Goal: Task Accomplishment & Management: Manage account settings

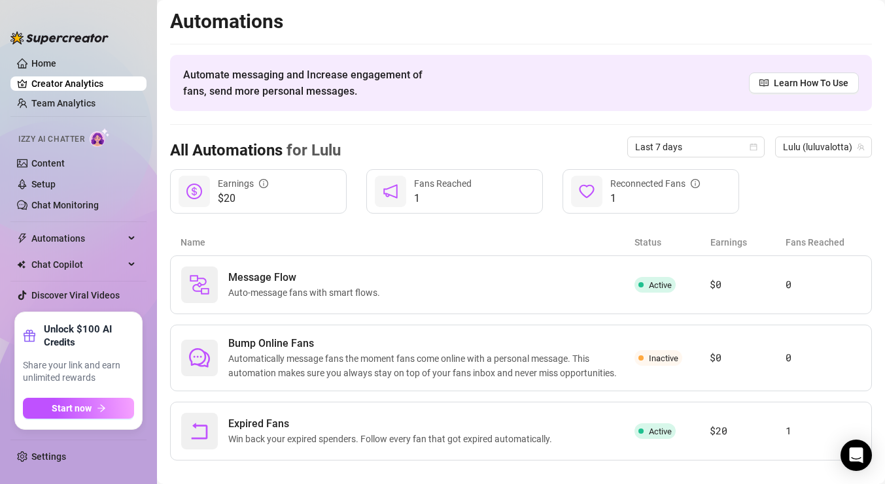
click at [107, 112] on ul "Home Creator Analytics Team Analytics Izzy AI Chatter Content Setup Chat Monito…" at bounding box center [78, 179] width 136 height 256
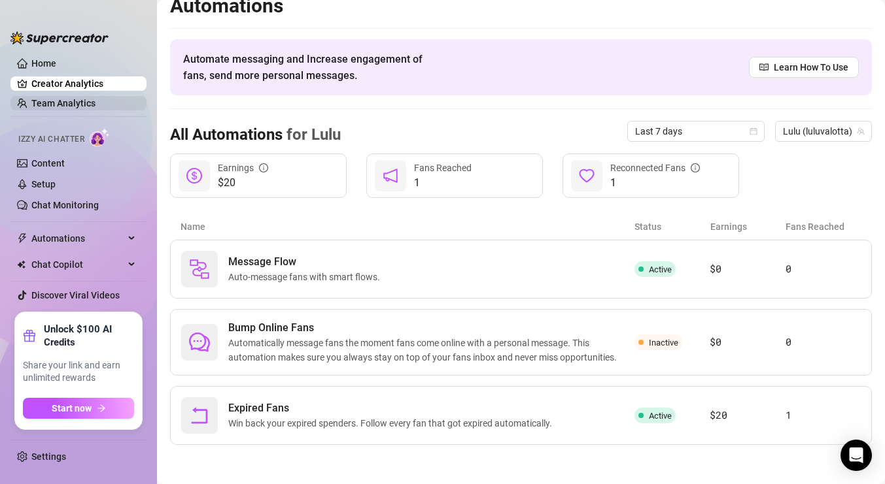
click at [95, 105] on link "Team Analytics" at bounding box center [63, 103] width 64 height 10
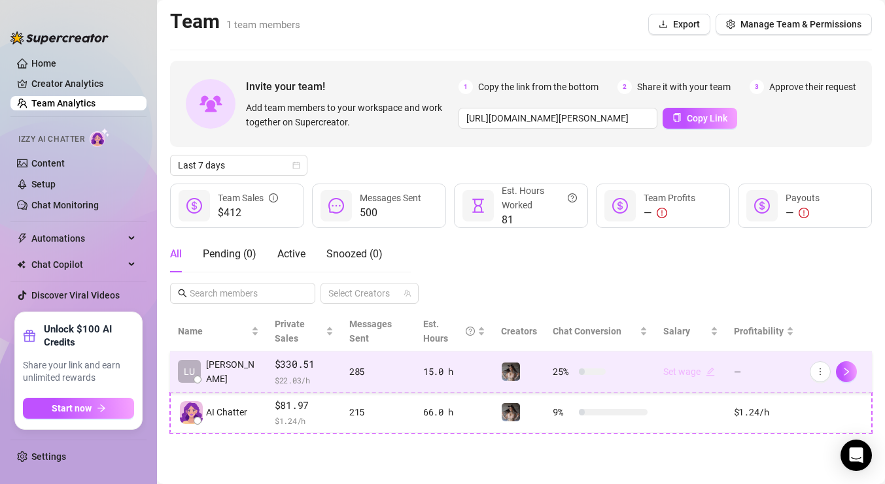
click at [701, 372] on link "Set wage" at bounding box center [689, 372] width 52 height 10
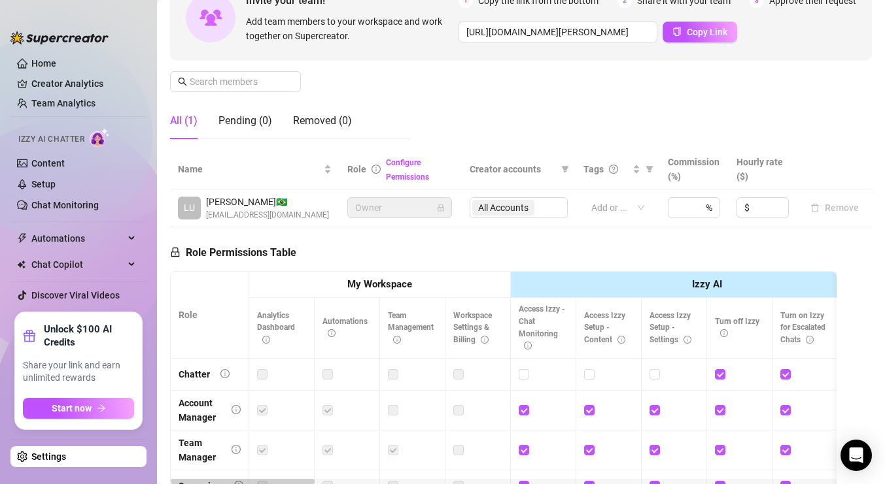
scroll to position [144, 0]
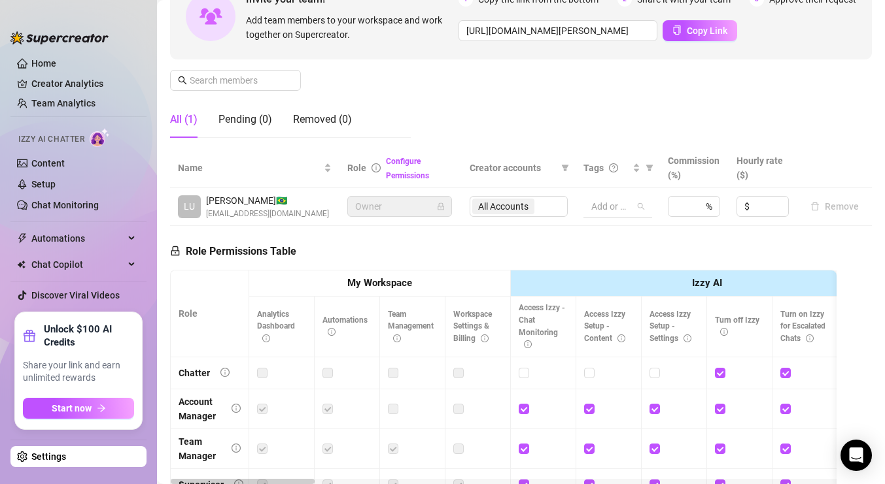
click at [633, 205] on div at bounding box center [611, 206] width 50 height 18
click at [688, 206] on input at bounding box center [681, 207] width 13 height 20
type input "100"
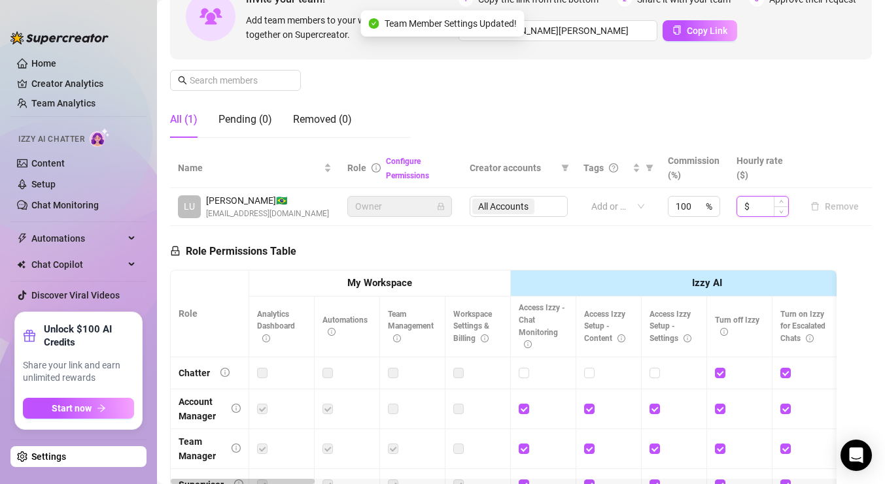
click at [764, 210] on input at bounding box center [770, 207] width 36 height 20
click at [761, 239] on div "Role Permissions Table Role My Workspace Izzy AI OnlyFans Side Menu OnlyFans Ch…" at bounding box center [503, 414] width 666 height 377
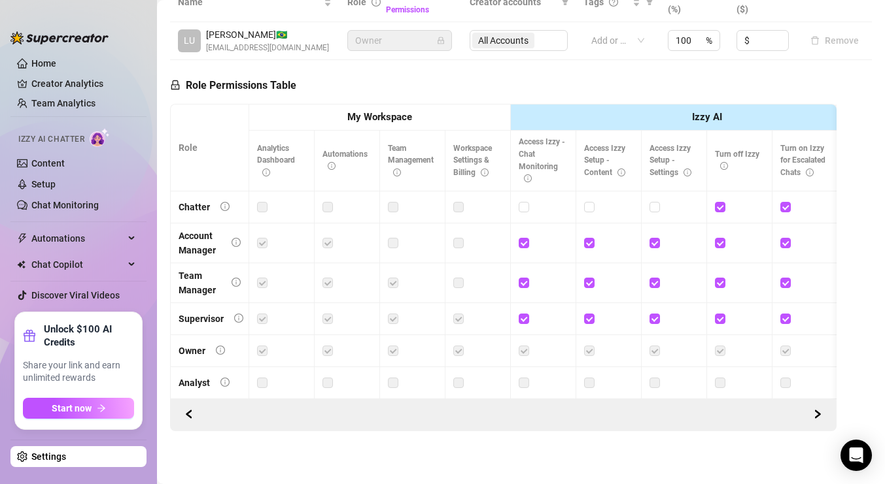
scroll to position [312, 0]
click at [816, 412] on icon "right" at bounding box center [817, 413] width 9 height 9
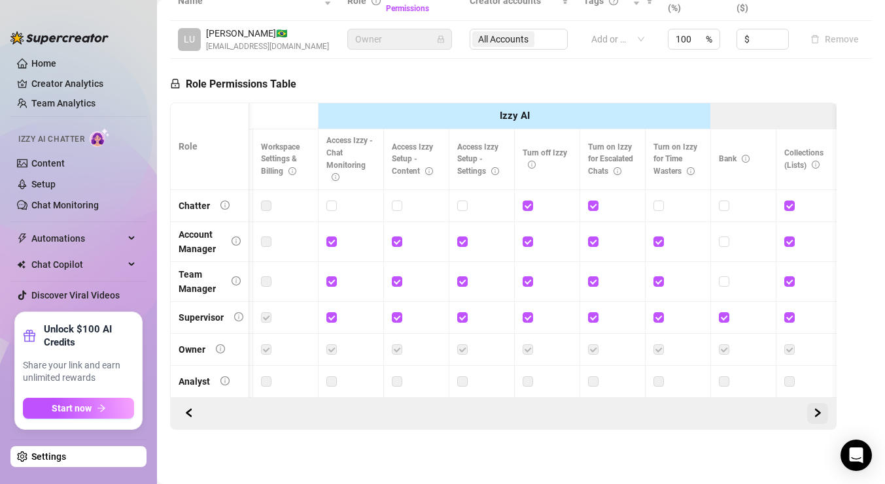
scroll to position [0, 196]
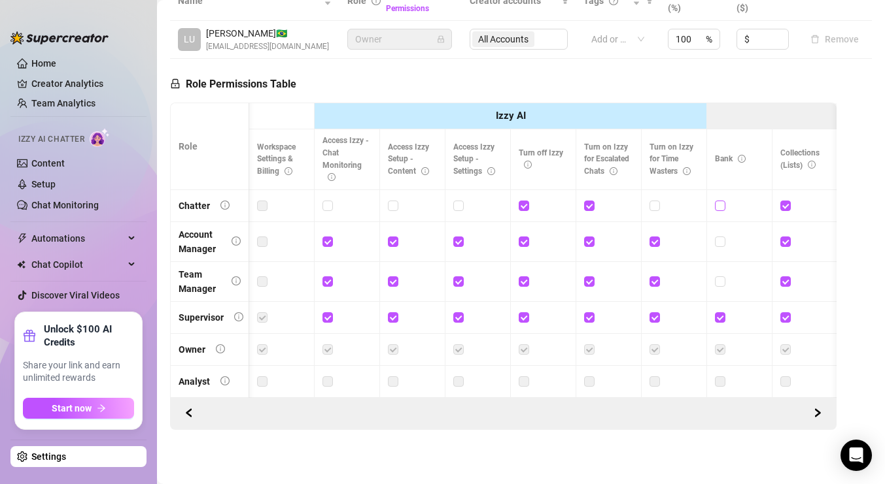
click at [722, 203] on input "checkbox" at bounding box center [719, 205] width 9 height 9
checkbox input "true"
click at [719, 242] on input "checkbox" at bounding box center [719, 241] width 9 height 9
checkbox input "true"
click at [720, 283] on input "checkbox" at bounding box center [719, 281] width 9 height 9
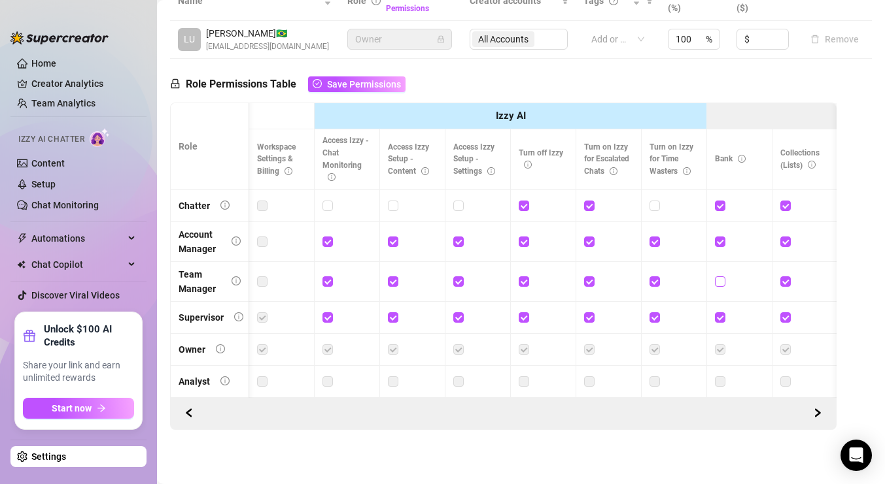
checkbox input "true"
click at [656, 207] on input "checkbox" at bounding box center [653, 205] width 9 height 9
checkbox input "true"
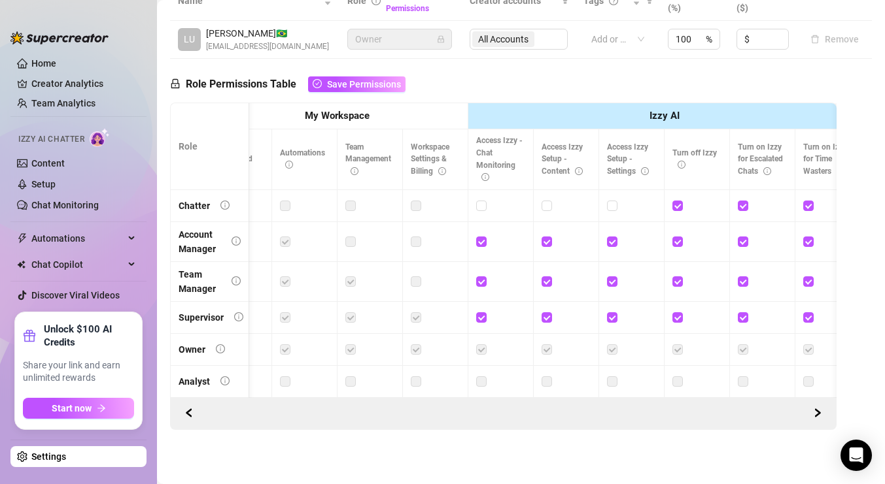
scroll to position [313, 0]
click at [815, 417] on icon "right" at bounding box center [817, 412] width 9 height 9
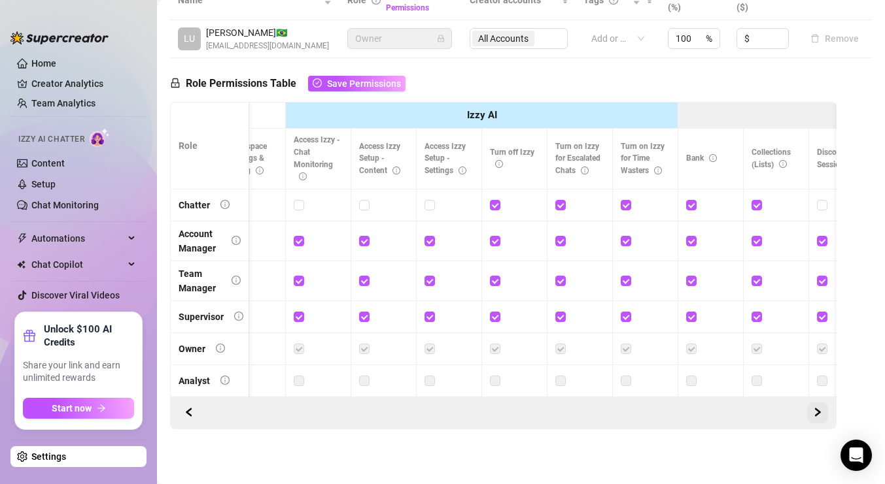
scroll to position [0, 239]
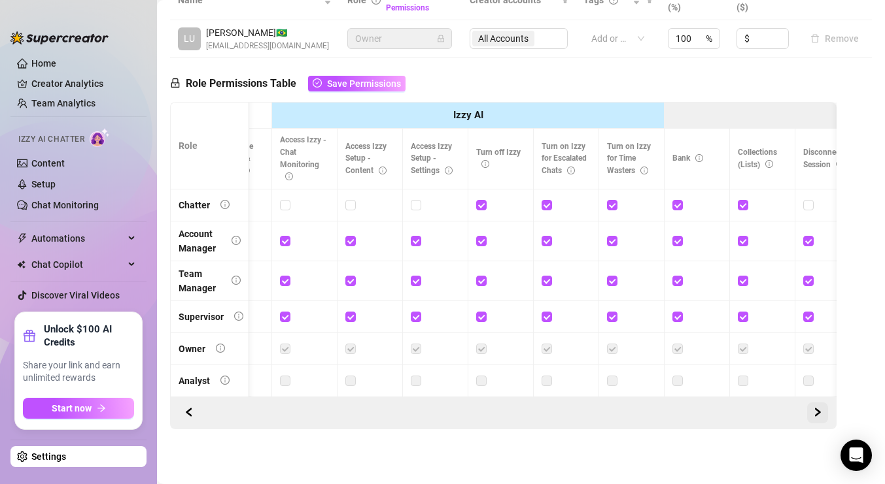
click at [815, 417] on icon "right" at bounding box center [817, 412] width 9 height 9
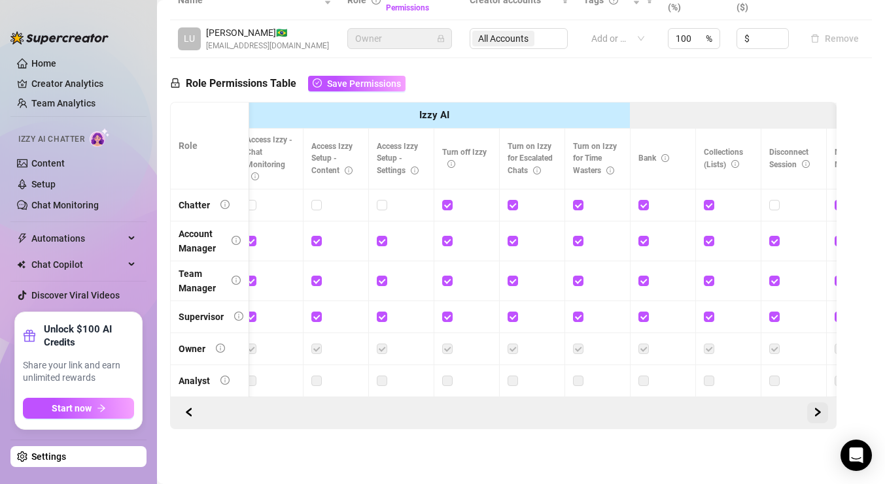
scroll to position [0, 0]
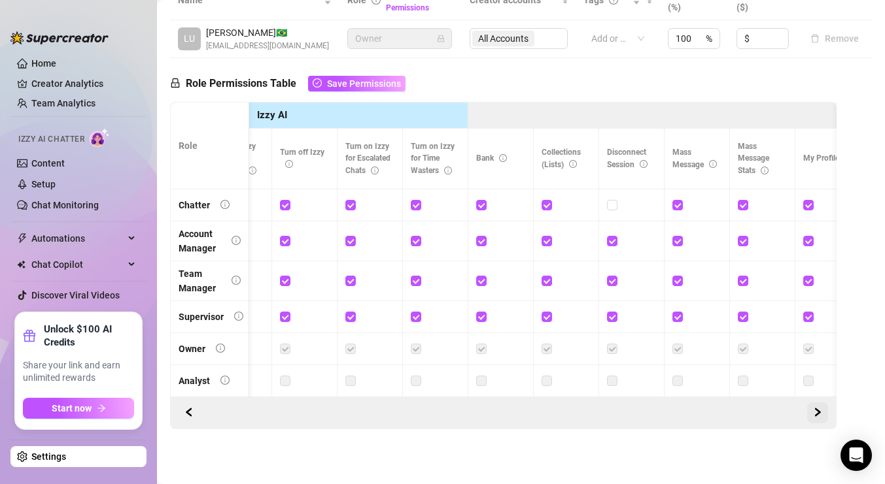
click at [815, 417] on icon "right" at bounding box center [817, 412] width 9 height 9
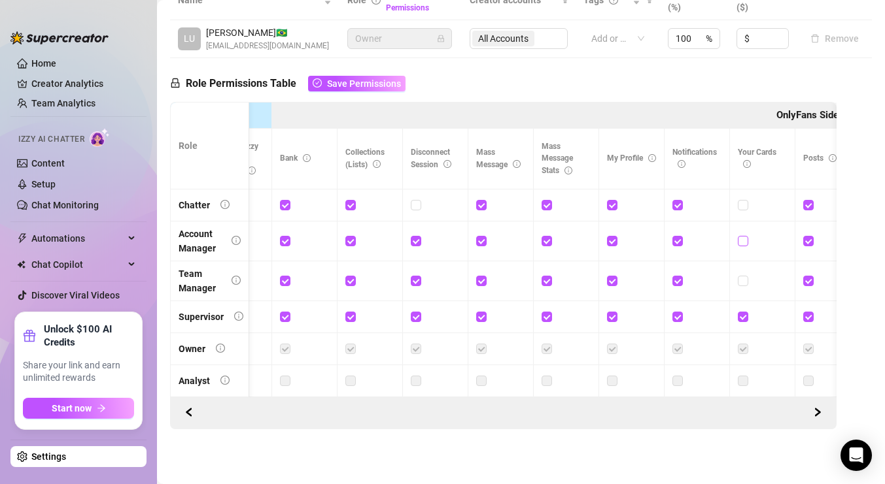
click at [746, 239] on input "checkbox" at bounding box center [742, 240] width 9 height 9
checkbox input "true"
click at [745, 277] on input "checkbox" at bounding box center [742, 280] width 9 height 9
checkbox input "true"
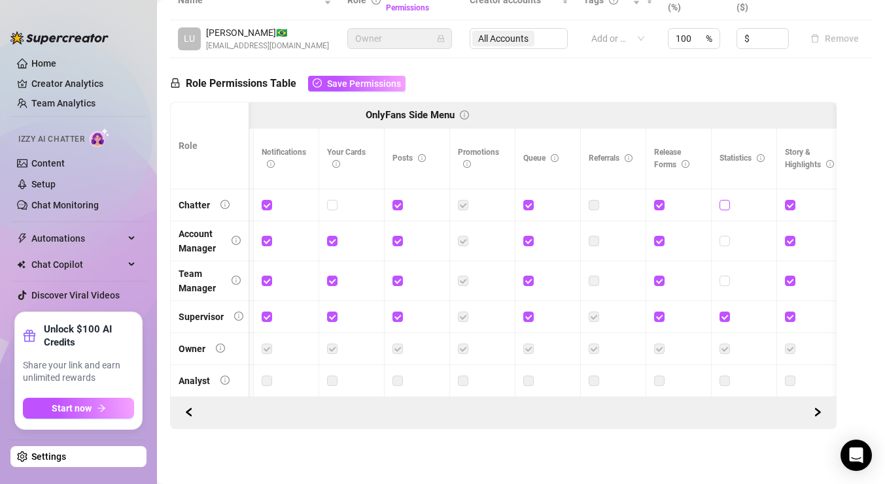
click at [724, 205] on input "checkbox" at bounding box center [723, 204] width 9 height 9
checkbox input "true"
click at [724, 237] on input "checkbox" at bounding box center [723, 240] width 9 height 9
checkbox input "true"
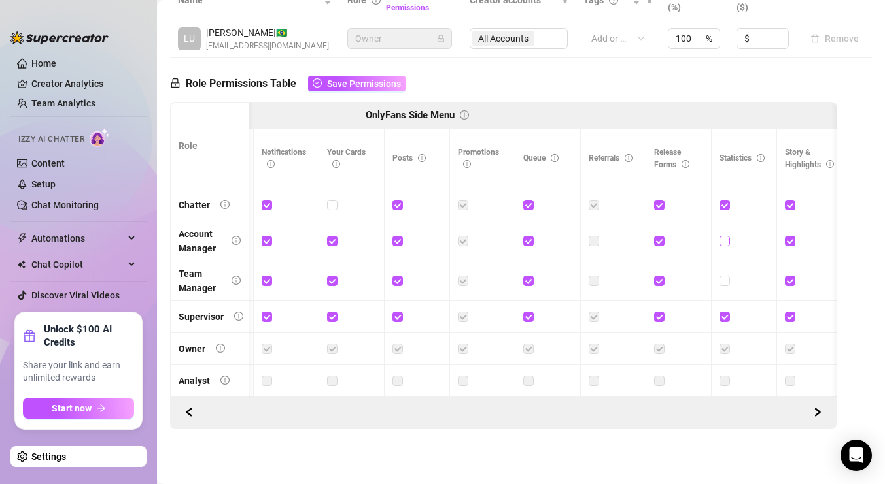
checkbox input "true"
click at [723, 277] on input "checkbox" at bounding box center [723, 280] width 9 height 9
checkbox input "true"
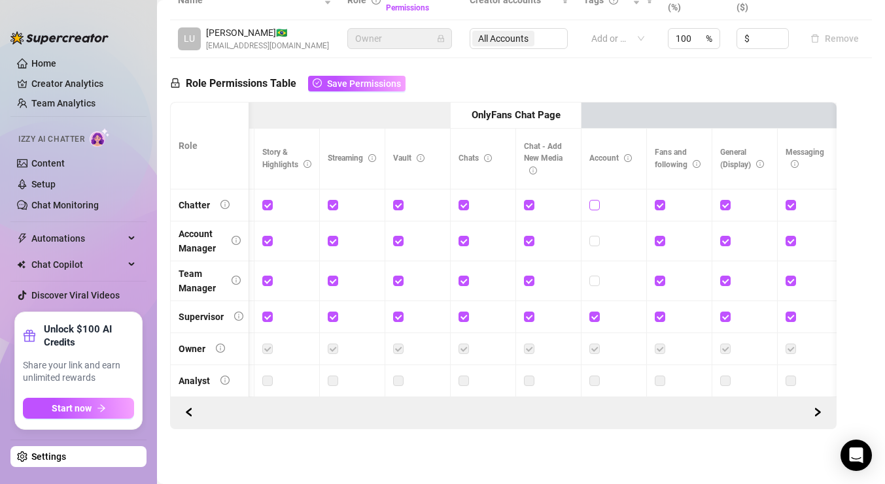
click at [596, 204] on input "checkbox" at bounding box center [593, 204] width 9 height 9
checkbox input "true"
click at [598, 229] on td at bounding box center [613, 242] width 65 height 40
click at [594, 242] on input "checkbox" at bounding box center [593, 240] width 9 height 9
checkbox input "true"
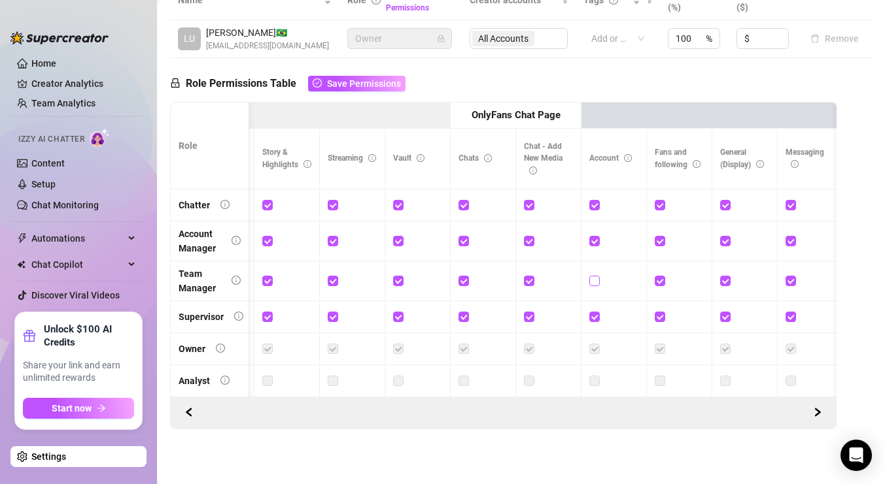
click at [594, 278] on input "checkbox" at bounding box center [593, 280] width 9 height 9
checkbox input "true"
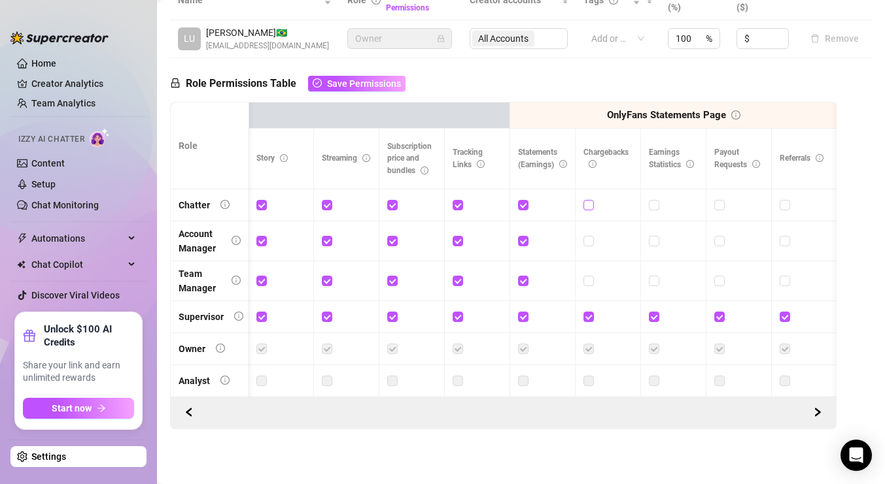
click at [588, 205] on input "checkbox" at bounding box center [587, 204] width 9 height 9
checkbox input "true"
click at [592, 233] on div at bounding box center [607, 241] width 49 height 21
click at [590, 240] on input "checkbox" at bounding box center [587, 240] width 9 height 9
checkbox input "true"
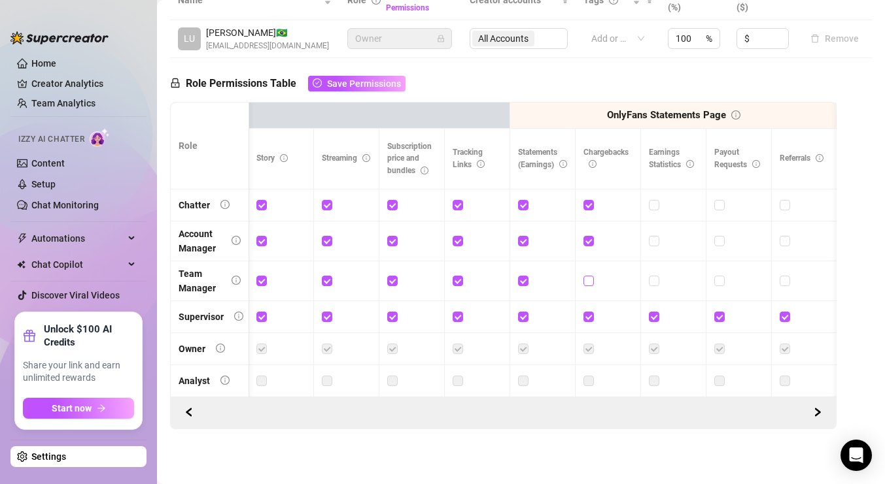
click at [589, 278] on input "checkbox" at bounding box center [587, 280] width 9 height 9
checkbox input "true"
click at [654, 281] on input "checkbox" at bounding box center [653, 280] width 9 height 9
checkbox input "true"
click at [651, 240] on input "checkbox" at bounding box center [653, 240] width 9 height 9
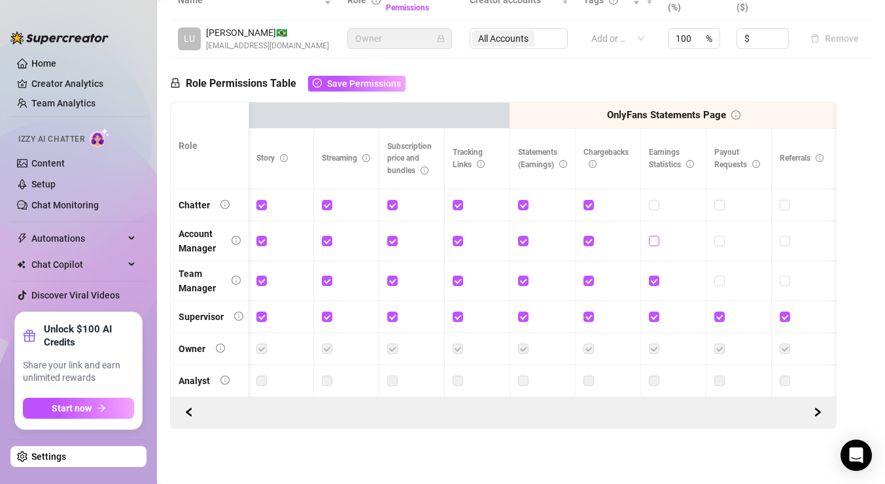
checkbox input "true"
click at [651, 203] on input "checkbox" at bounding box center [653, 204] width 9 height 9
checkbox input "true"
click at [717, 208] on input "checkbox" at bounding box center [718, 204] width 9 height 9
checkbox input "true"
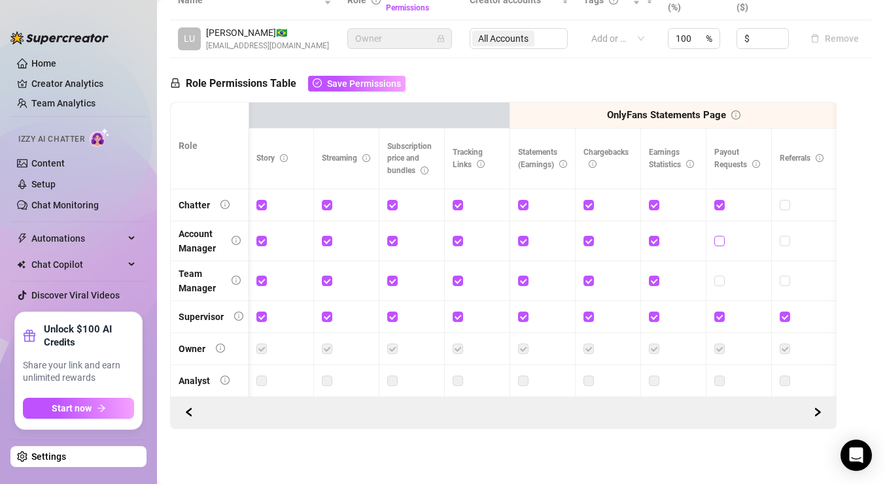
click at [721, 239] on input "checkbox" at bounding box center [718, 240] width 9 height 9
checkbox input "true"
click at [722, 277] on span at bounding box center [719, 281] width 10 height 10
click at [722, 277] on input "checkbox" at bounding box center [718, 280] width 9 height 9
checkbox input "true"
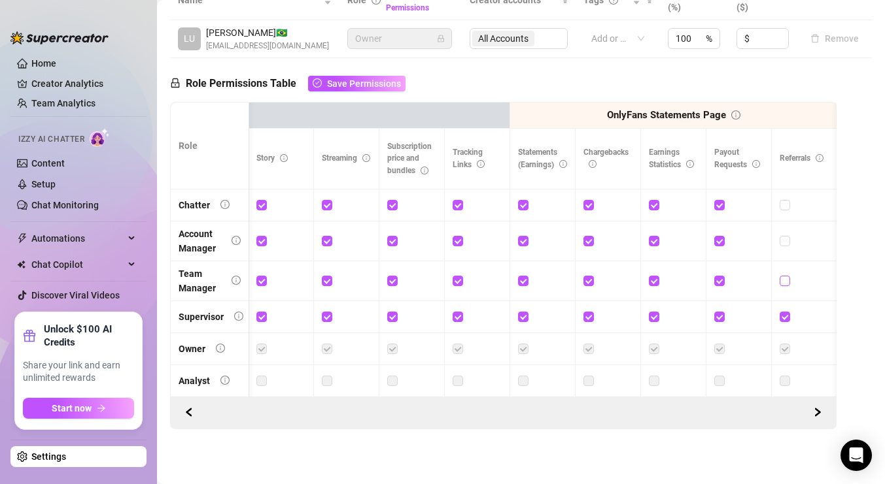
click at [785, 280] on input "checkbox" at bounding box center [783, 280] width 9 height 9
checkbox input "true"
click at [783, 238] on input "checkbox" at bounding box center [783, 240] width 9 height 9
checkbox input "true"
click at [785, 203] on input "checkbox" at bounding box center [783, 204] width 9 height 9
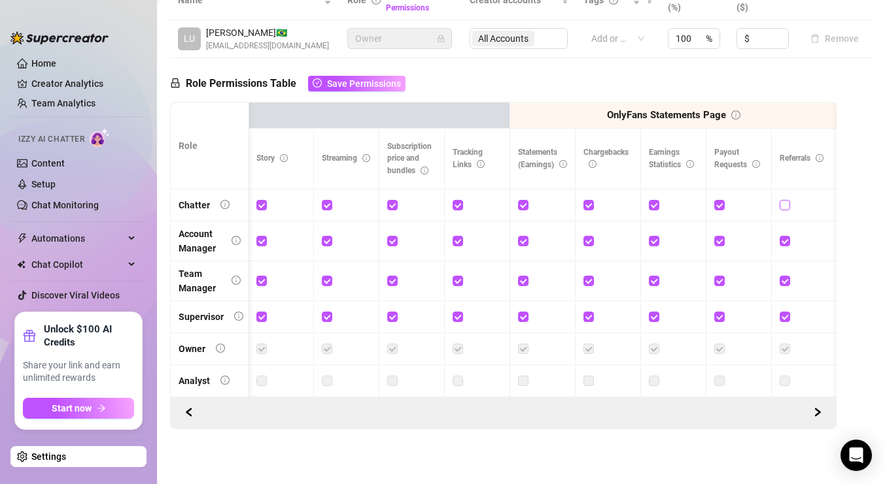
checkbox input "true"
click at [393, 82] on span "Save Permissions" at bounding box center [364, 83] width 74 height 10
click at [180, 408] on button "button" at bounding box center [188, 413] width 21 height 21
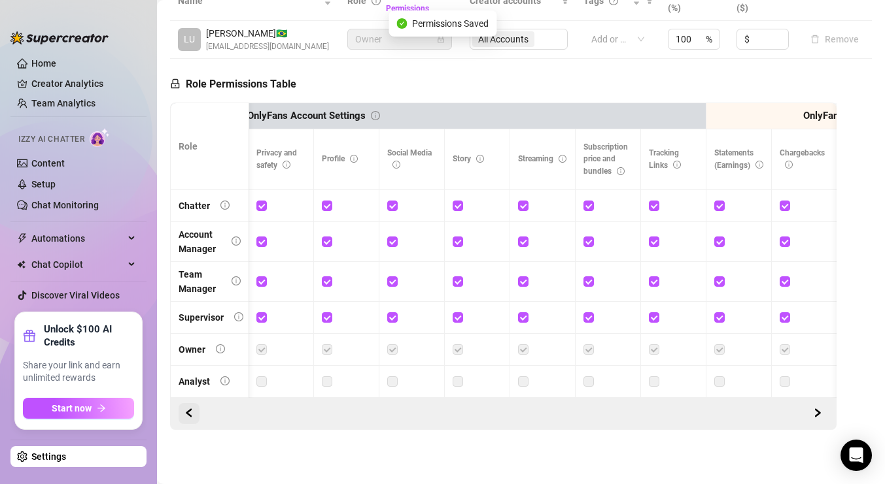
click at [186, 411] on icon "left" at bounding box center [188, 413] width 9 height 9
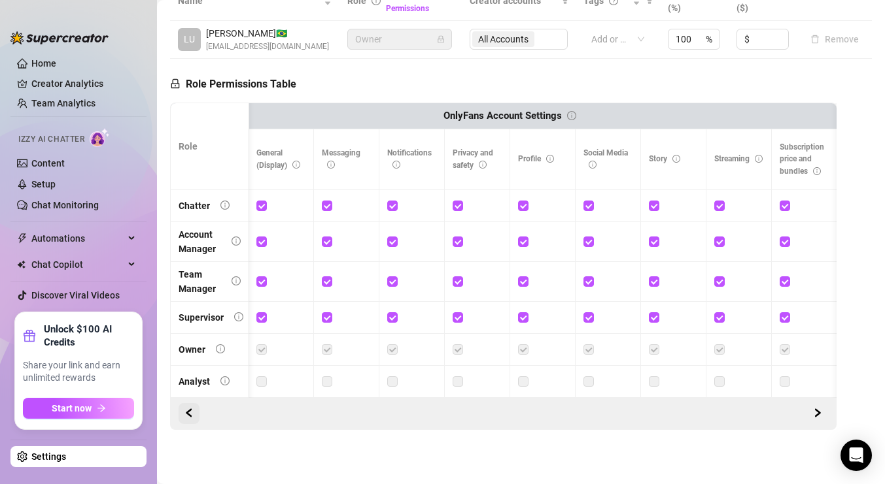
click at [186, 411] on icon "left" at bounding box center [188, 413] width 9 height 9
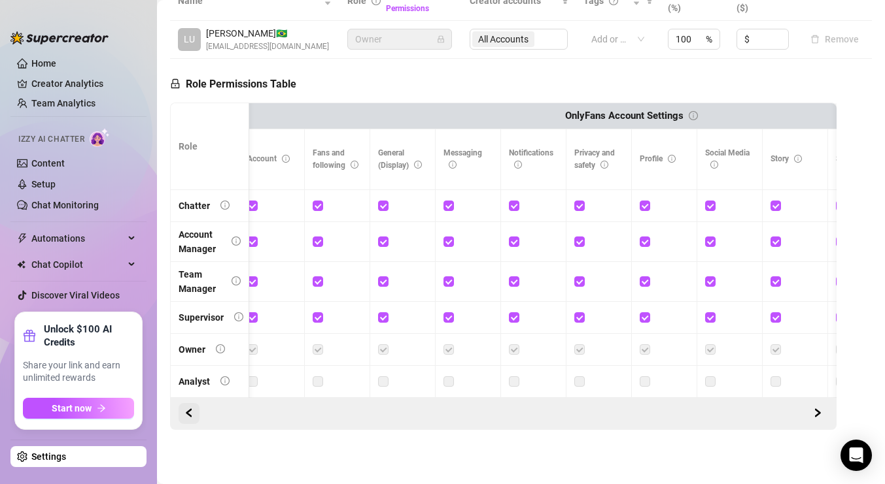
click at [186, 411] on icon "left" at bounding box center [188, 413] width 9 height 9
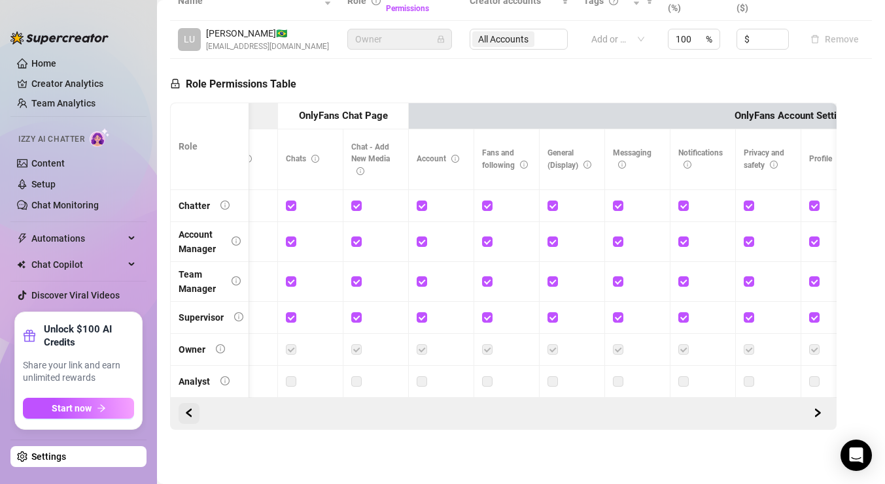
click at [186, 411] on icon "left" at bounding box center [188, 413] width 9 height 9
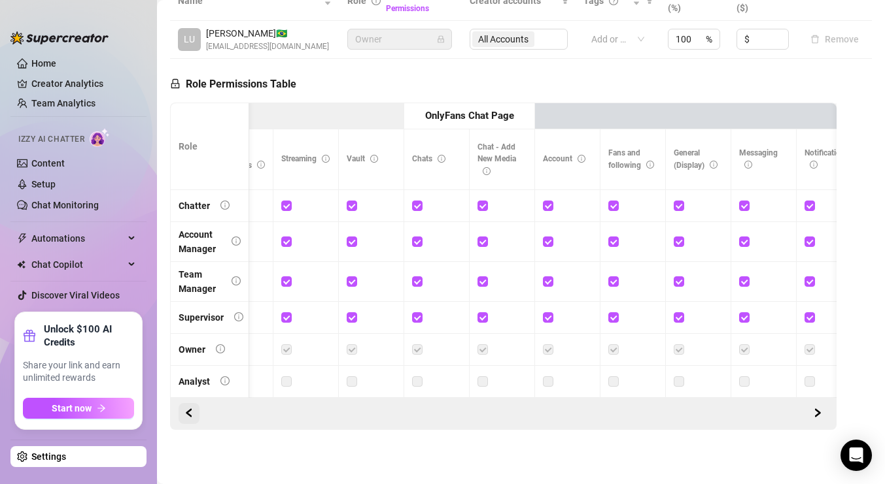
click at [186, 411] on icon "left" at bounding box center [188, 413] width 9 height 9
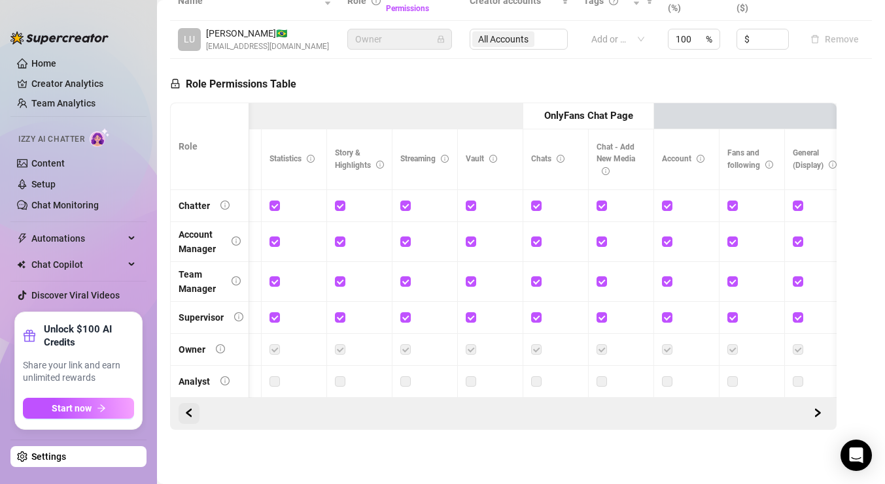
click at [186, 411] on icon "left" at bounding box center [188, 413] width 9 height 9
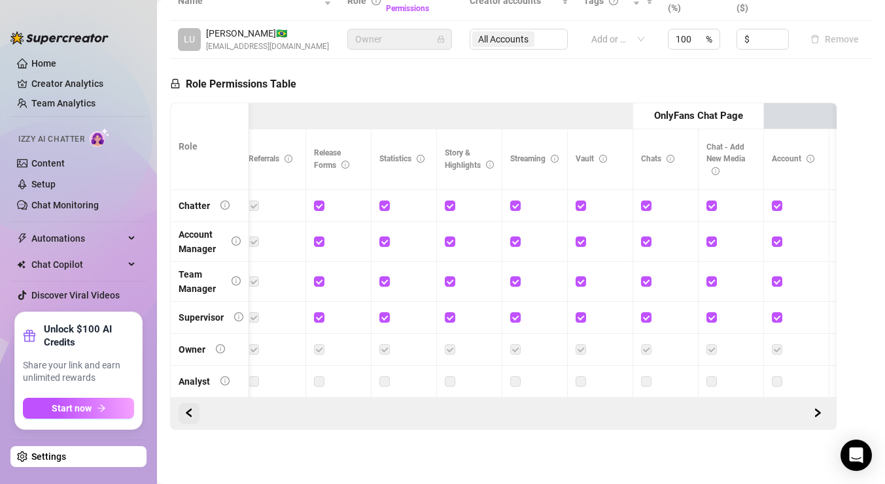
click at [186, 411] on icon "left" at bounding box center [188, 413] width 9 height 9
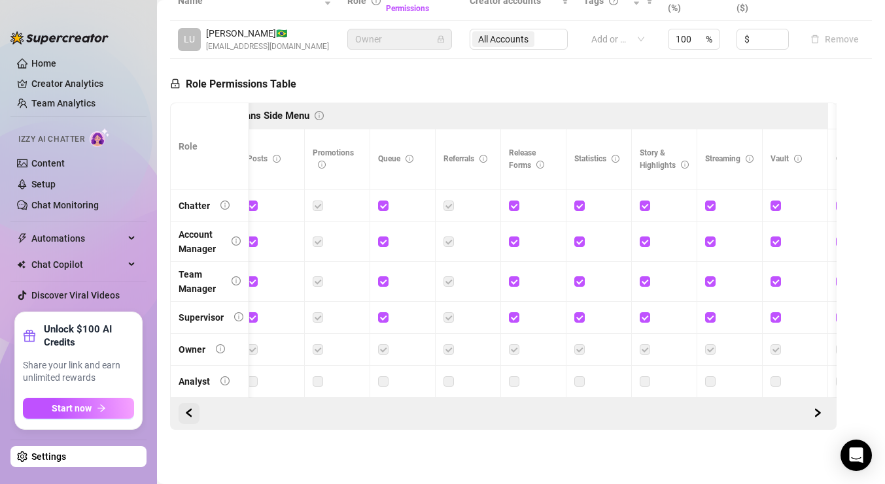
click at [186, 411] on icon "left" at bounding box center [188, 413] width 9 height 9
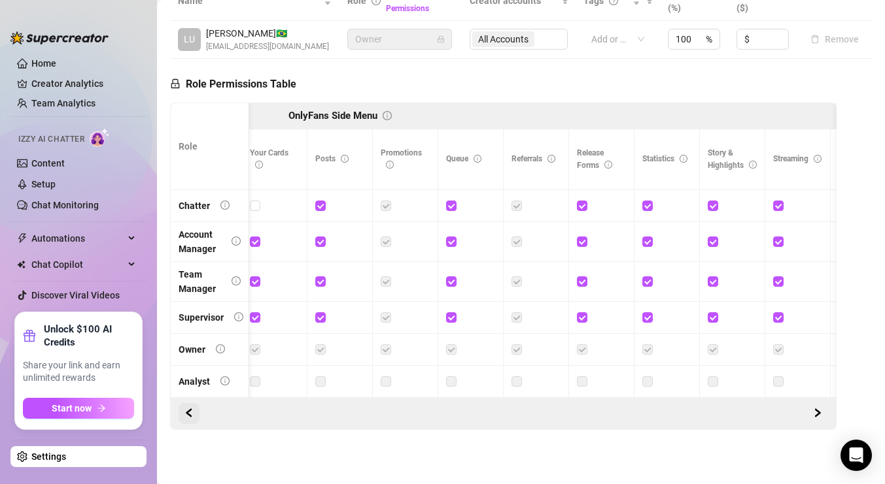
click at [186, 411] on icon "left" at bounding box center [188, 413] width 9 height 9
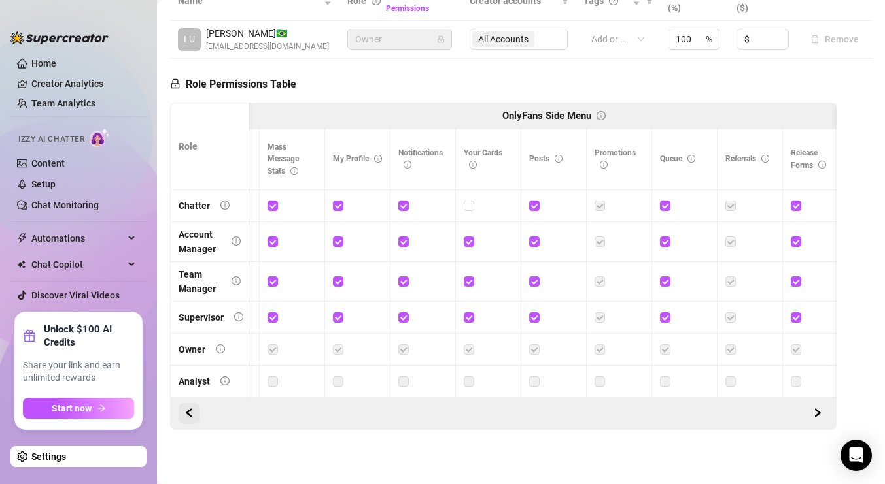
click at [186, 411] on icon "left" at bounding box center [188, 413] width 9 height 9
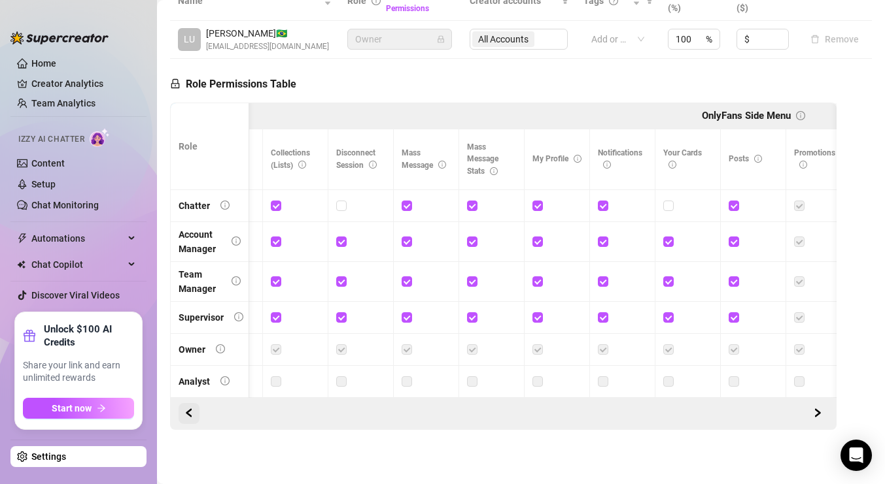
click at [186, 411] on icon "left" at bounding box center [188, 413] width 9 height 9
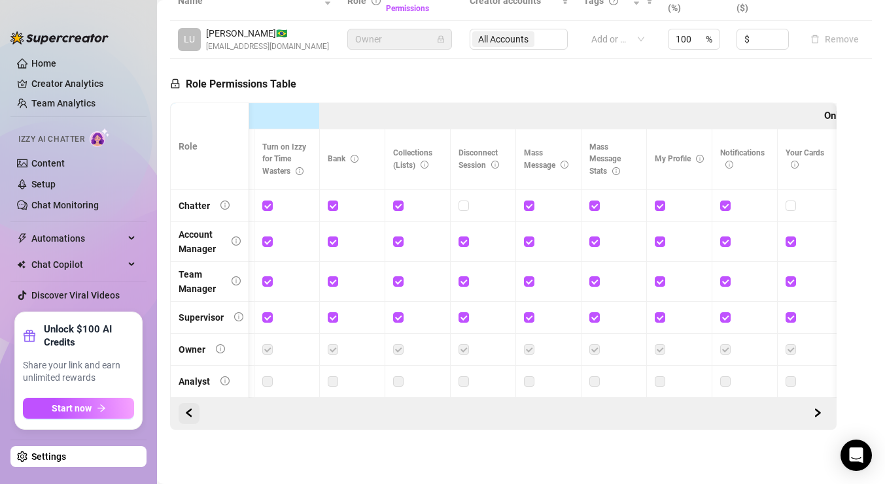
click at [186, 411] on icon "left" at bounding box center [188, 413] width 9 height 9
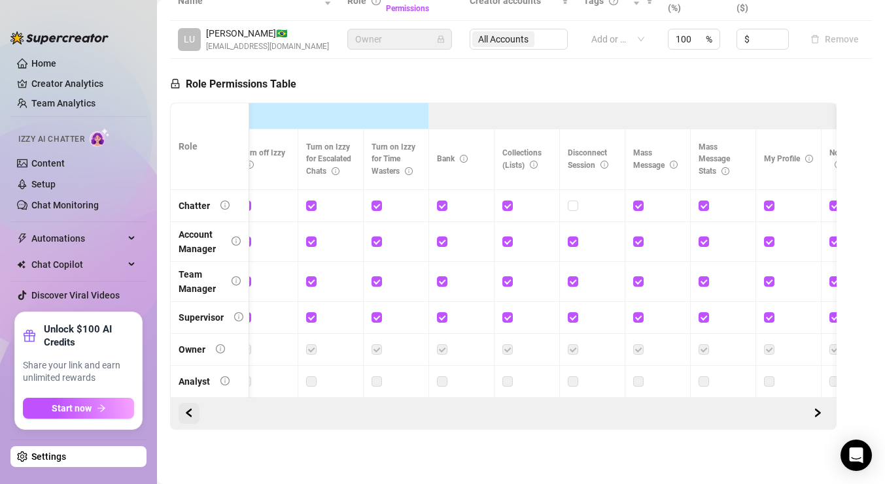
click at [186, 411] on icon "left" at bounding box center [188, 413] width 9 height 9
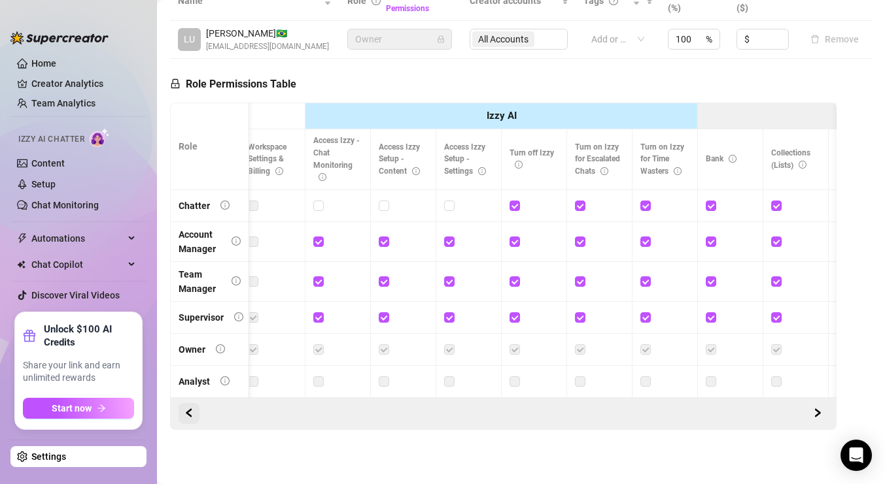
click at [186, 411] on icon "left" at bounding box center [188, 413] width 9 height 9
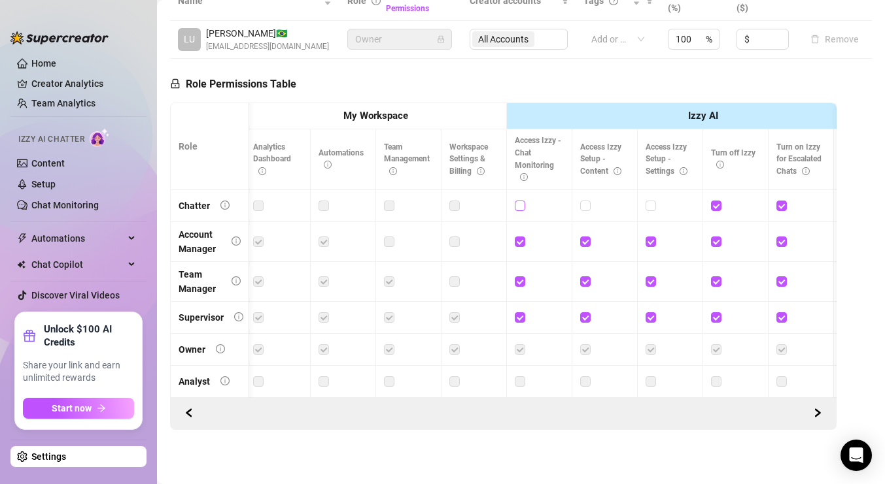
click at [519, 208] on input "checkbox" at bounding box center [519, 205] width 9 height 9
checkbox input "true"
click at [593, 203] on div at bounding box center [604, 206] width 49 height 14
click at [591, 203] on div at bounding box center [604, 206] width 49 height 14
click at [586, 205] on input "checkbox" at bounding box center [584, 205] width 9 height 9
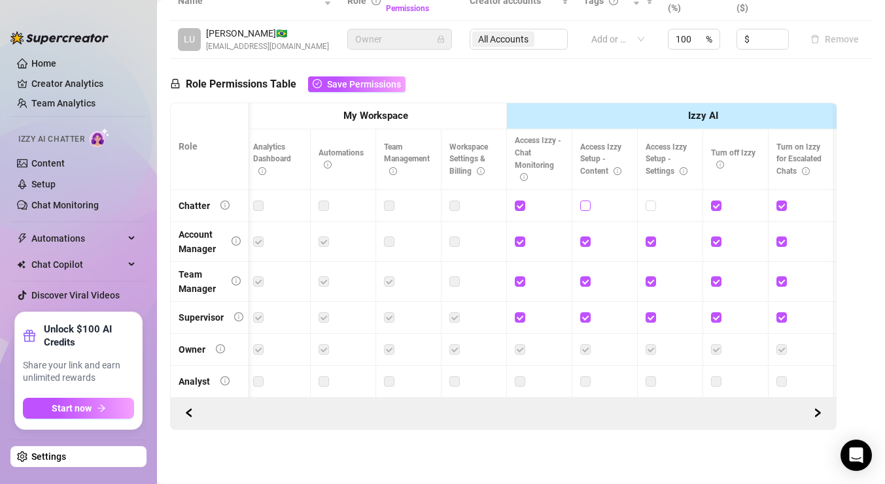
checkbox input "true"
click at [651, 207] on input "checkbox" at bounding box center [649, 205] width 9 height 9
checkbox input "true"
click at [351, 92] on div "Role Permissions Table Save Permissions" at bounding box center [287, 81] width 235 height 44
click at [354, 87] on span "Save Permissions" at bounding box center [364, 84] width 74 height 10
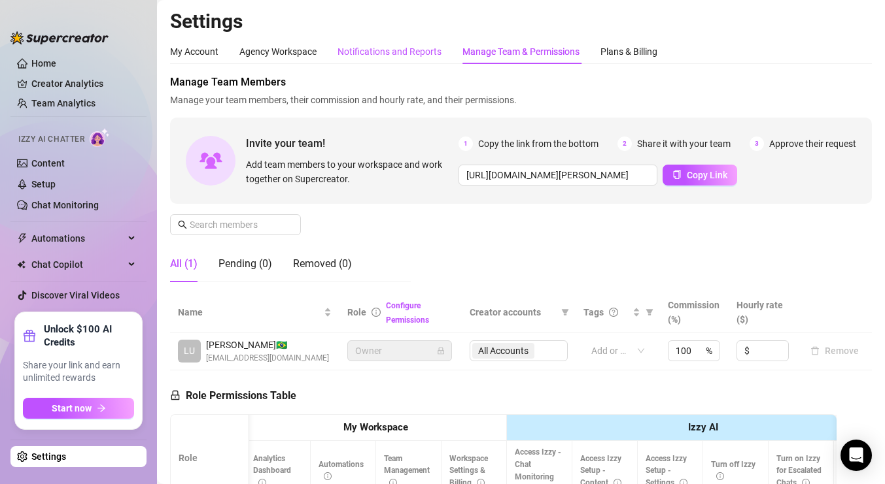
click at [417, 57] on div "Notifications and Reports" at bounding box center [389, 51] width 104 height 14
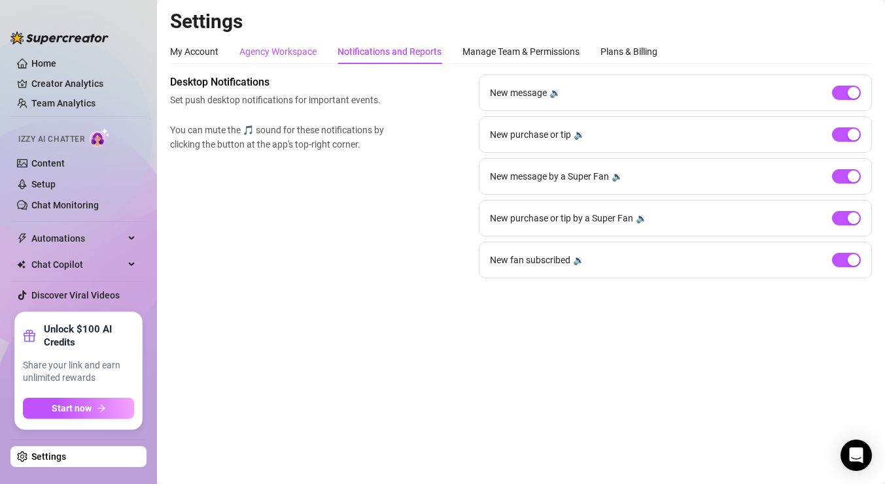
click at [303, 51] on div "Agency Workspace" at bounding box center [277, 51] width 77 height 14
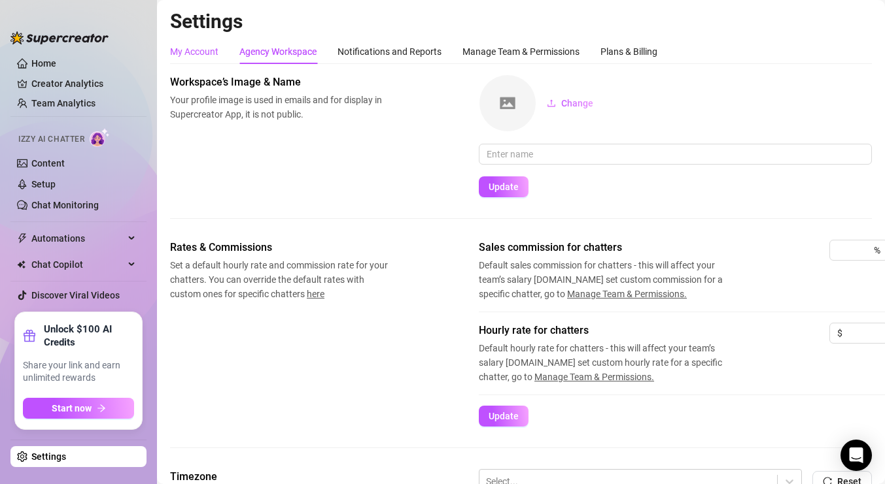
click at [189, 55] on div "My Account" at bounding box center [194, 51] width 48 height 14
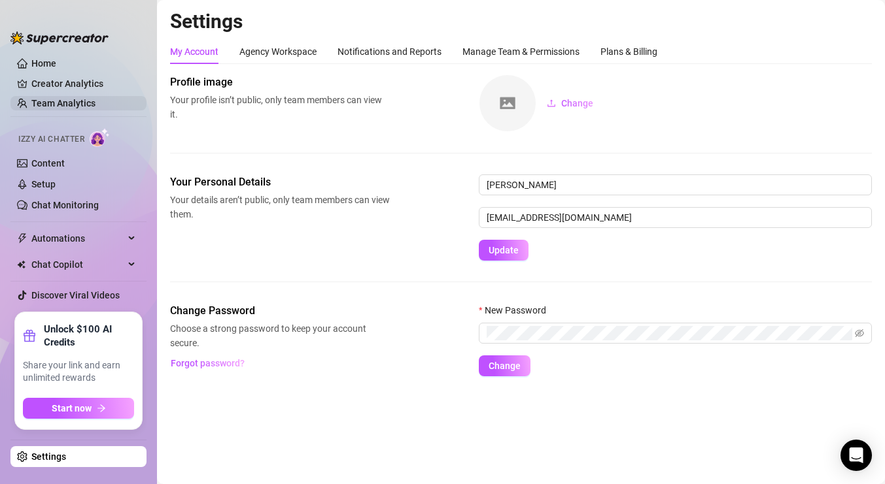
click at [93, 103] on link "Team Analytics" at bounding box center [63, 103] width 64 height 10
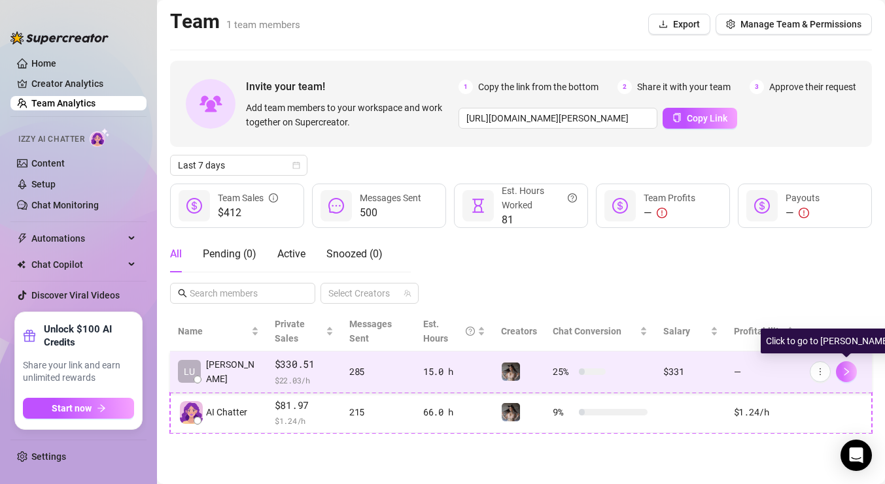
click at [848, 373] on icon "right" at bounding box center [845, 371] width 9 height 9
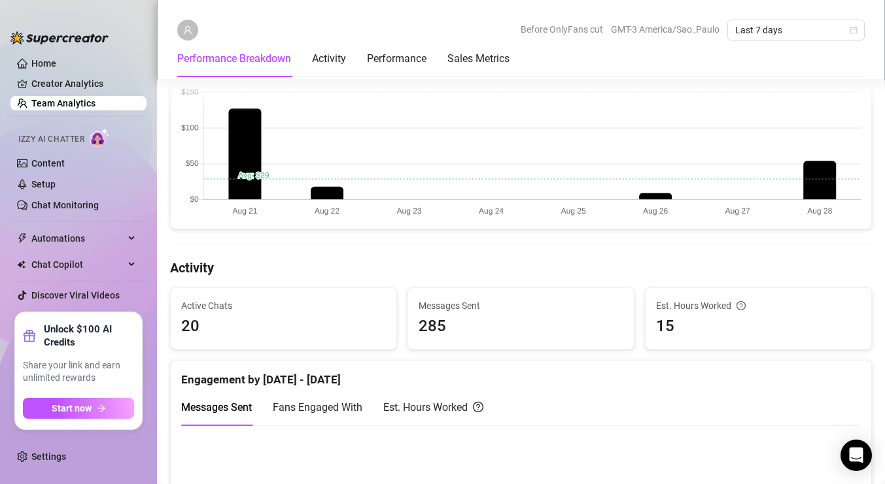
scroll to position [238, 0]
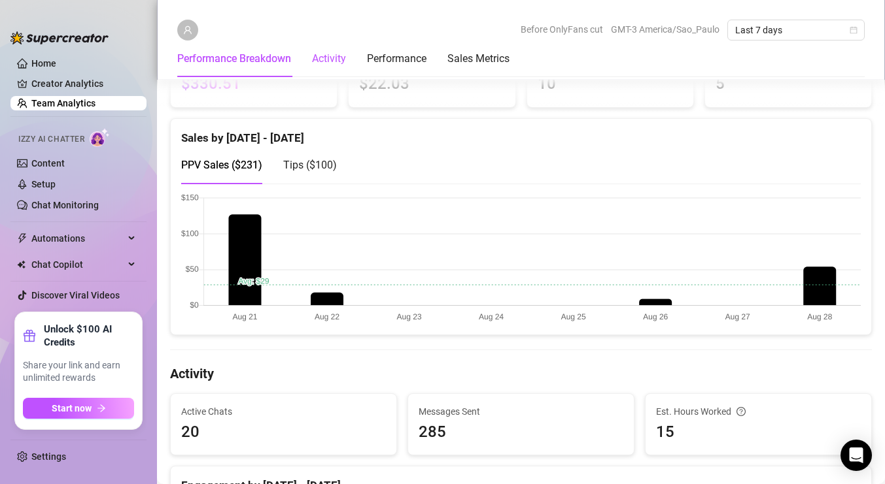
click at [339, 62] on div "Activity" at bounding box center [329, 59] width 34 height 16
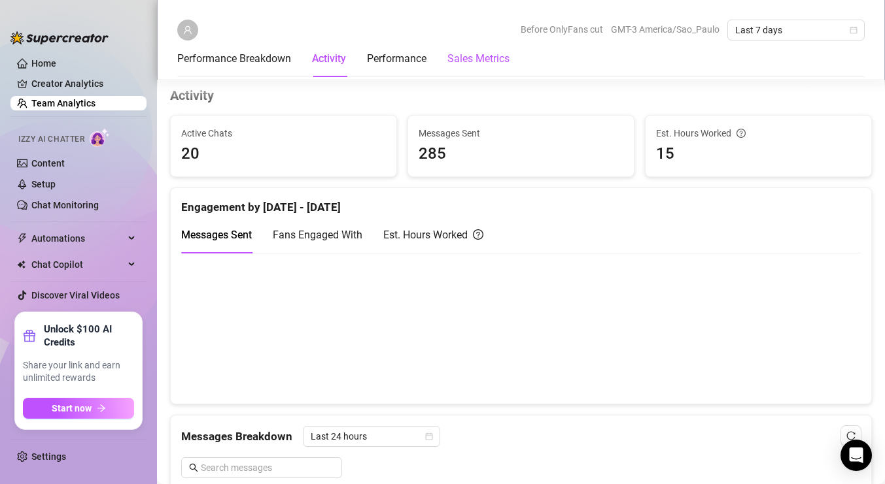
click at [481, 61] on Metrics "Sales Metrics" at bounding box center [478, 59] width 62 height 16
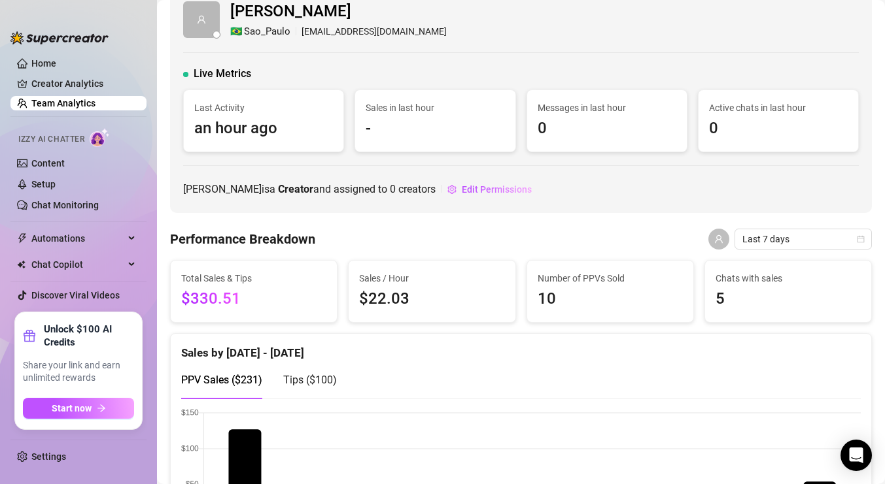
scroll to position [20, 0]
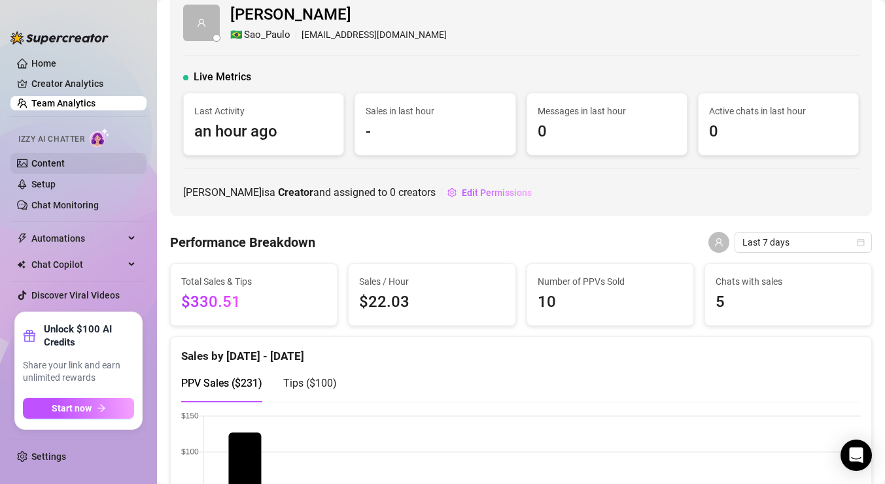
click at [65, 167] on link "Content" at bounding box center [47, 163] width 33 height 10
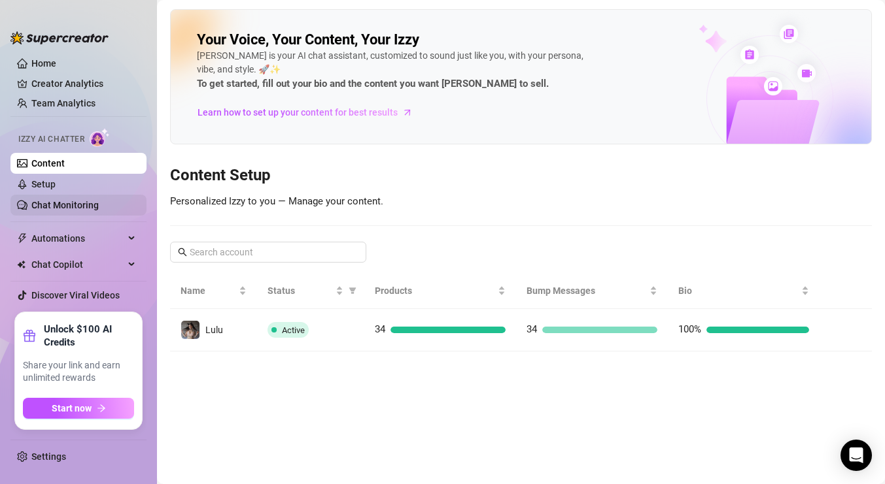
click at [82, 207] on link "Chat Monitoring" at bounding box center [64, 205] width 67 height 10
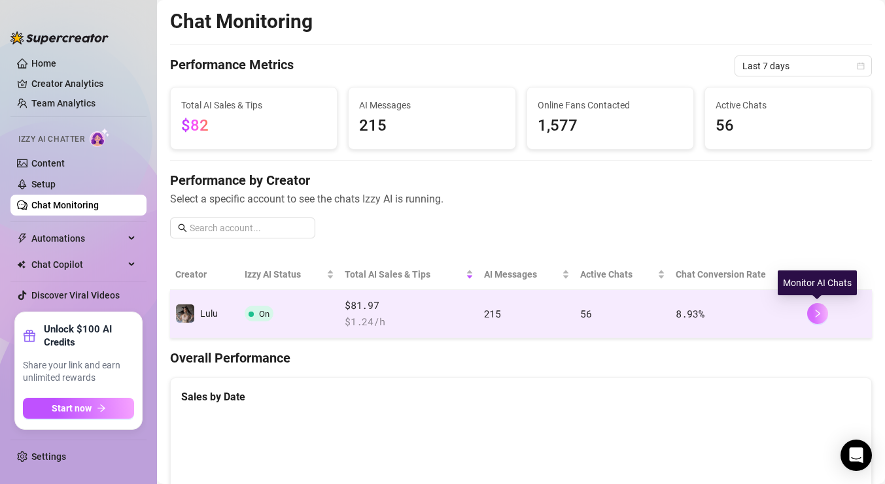
click at [822, 316] on button "button" at bounding box center [817, 313] width 21 height 21
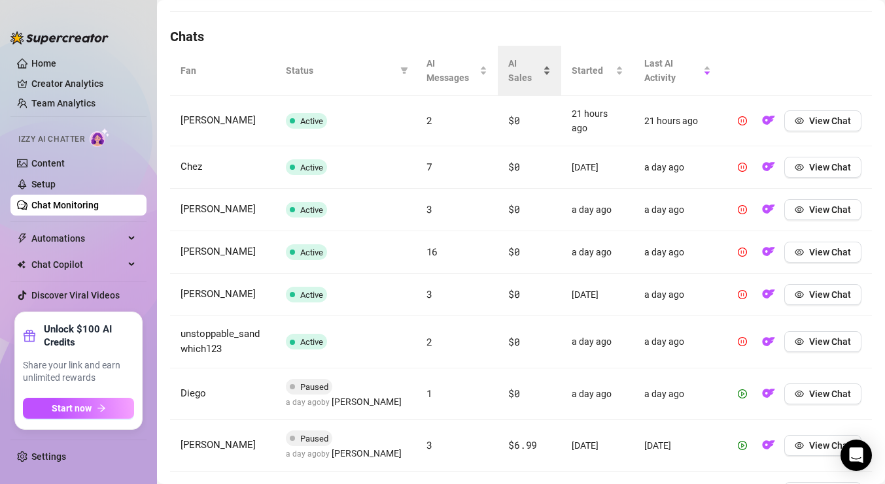
scroll to position [550, 0]
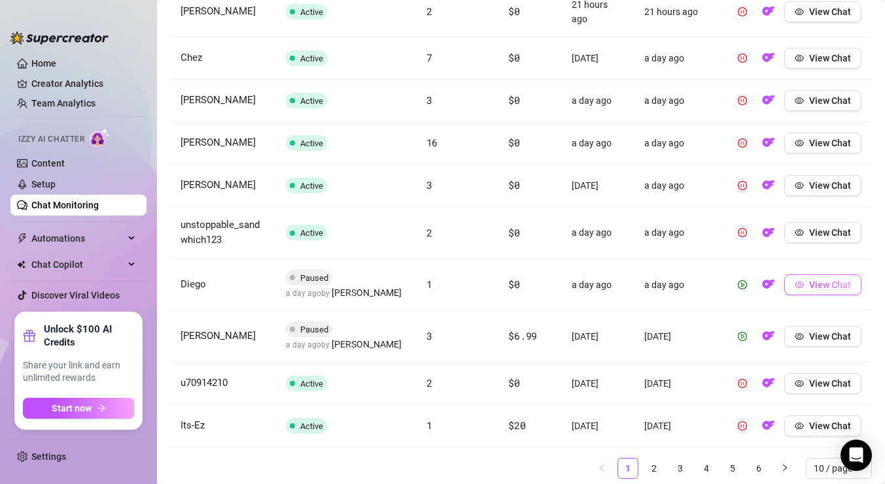
click at [832, 286] on span "View Chat" at bounding box center [830, 285] width 42 height 10
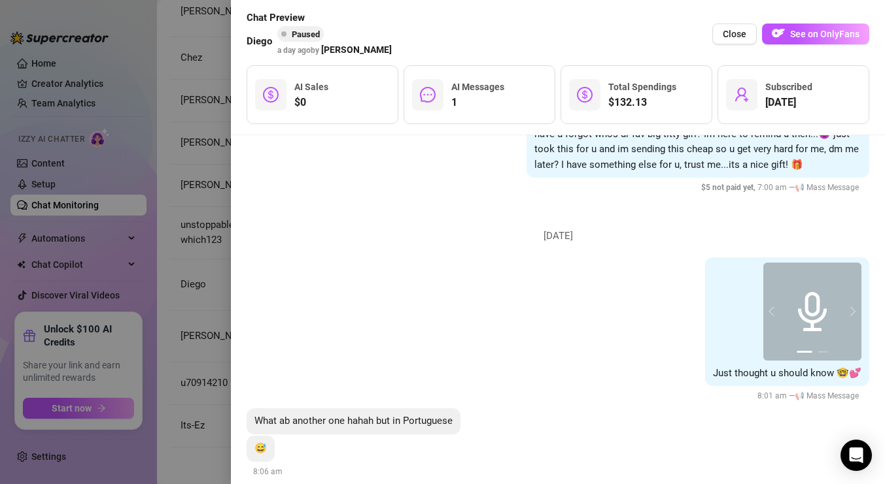
scroll to position [365, 0]
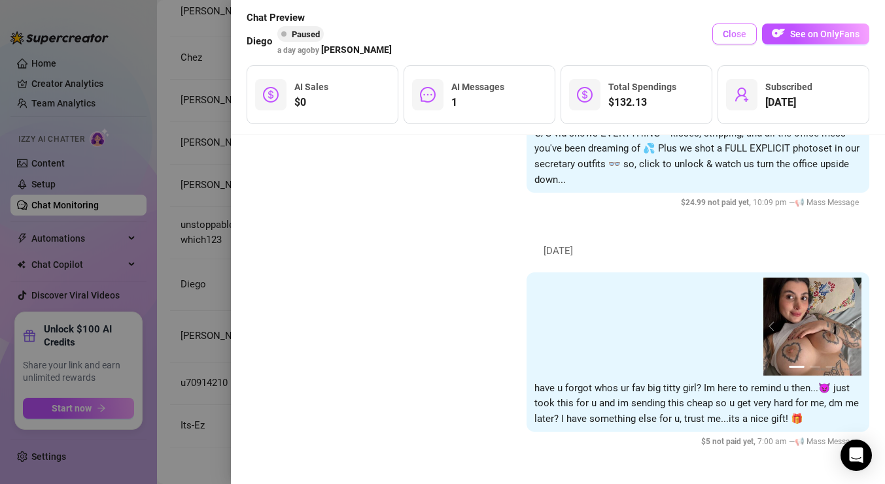
click at [741, 32] on span "Close" at bounding box center [734, 34] width 24 height 10
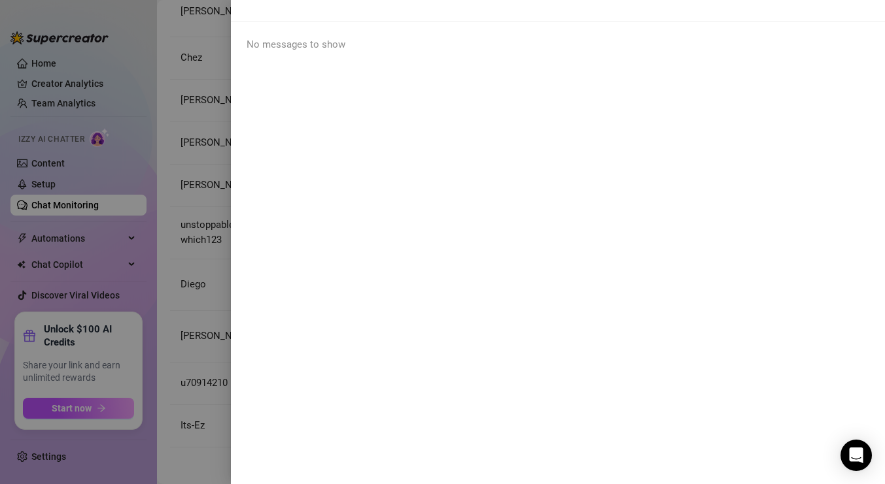
scroll to position [0, 0]
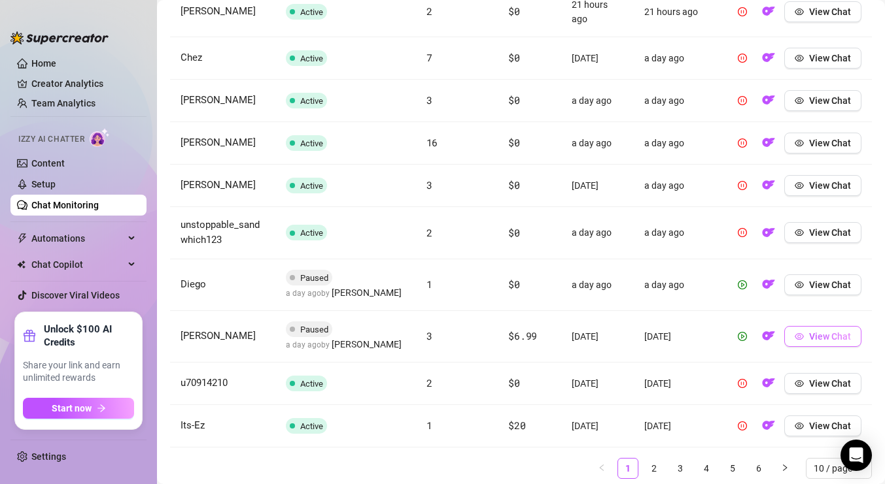
click at [819, 341] on span "View Chat" at bounding box center [830, 336] width 42 height 10
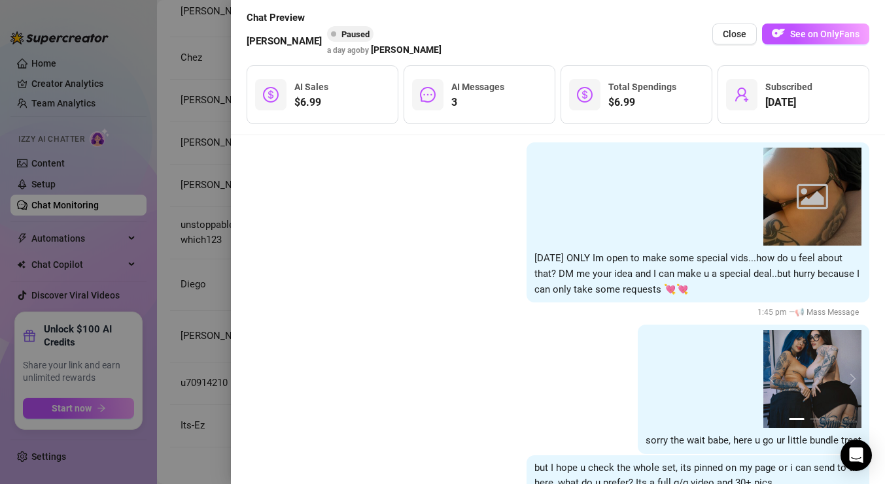
scroll to position [1033, 0]
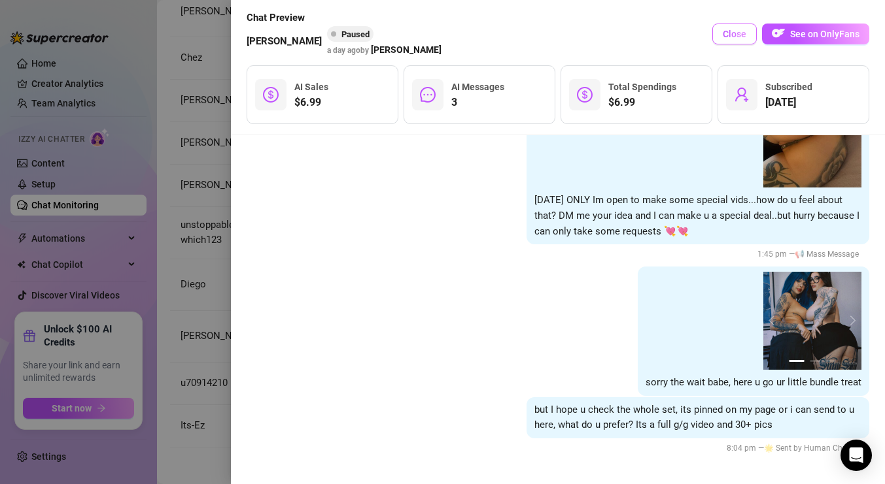
click at [732, 39] on button "Close" at bounding box center [734, 34] width 44 height 21
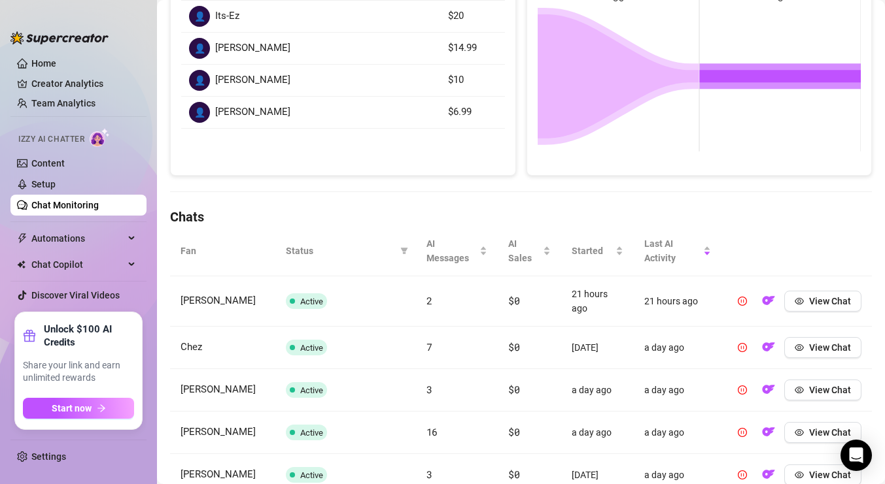
scroll to position [0, 0]
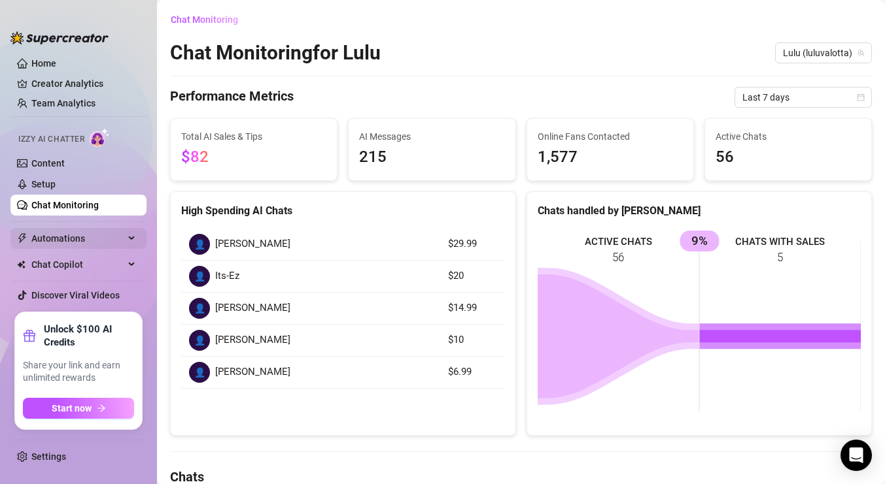
click at [71, 233] on span "Automations" at bounding box center [77, 238] width 93 height 21
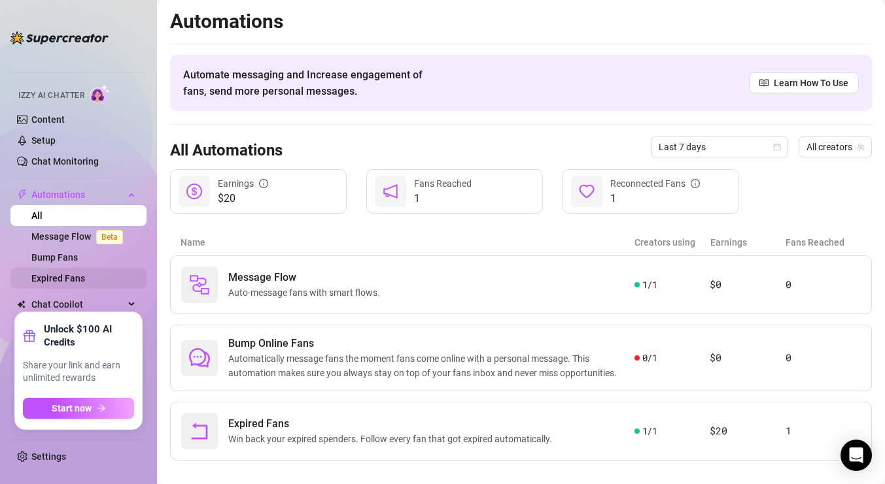
click at [85, 279] on link "Expired Fans" at bounding box center [58, 278] width 54 height 10
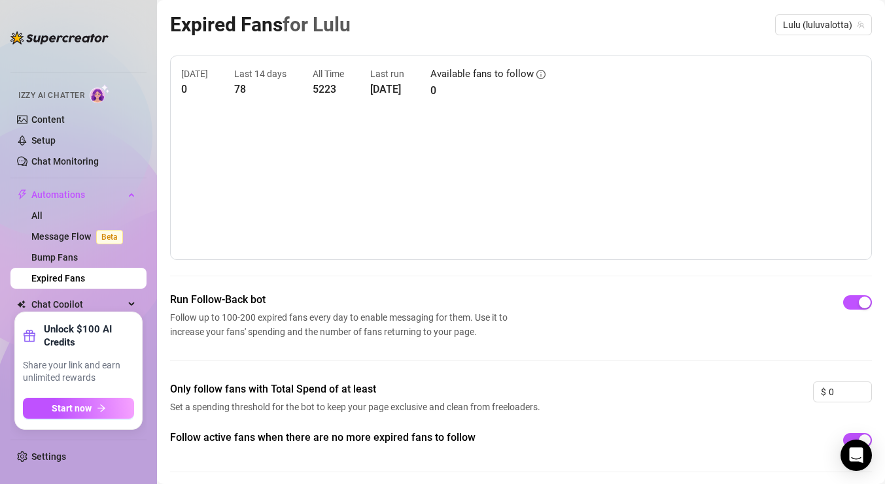
scroll to position [48, 0]
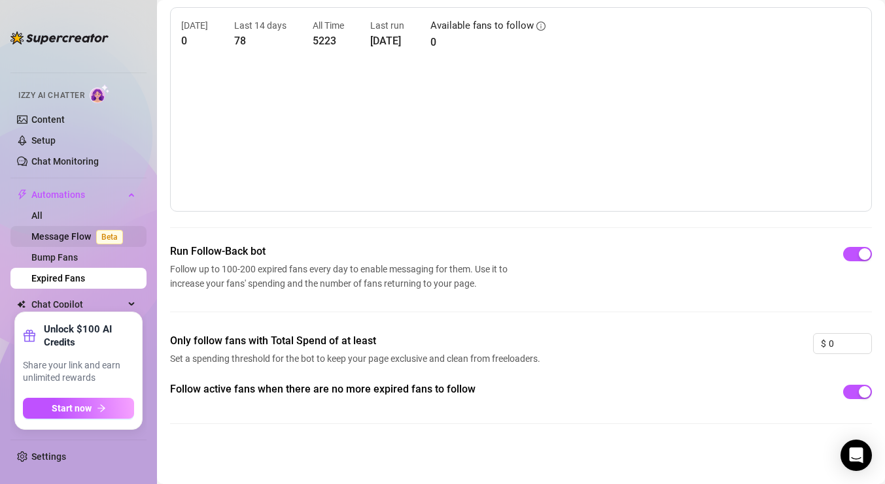
click at [85, 237] on link "Message Flow Beta" at bounding box center [79, 236] width 97 height 10
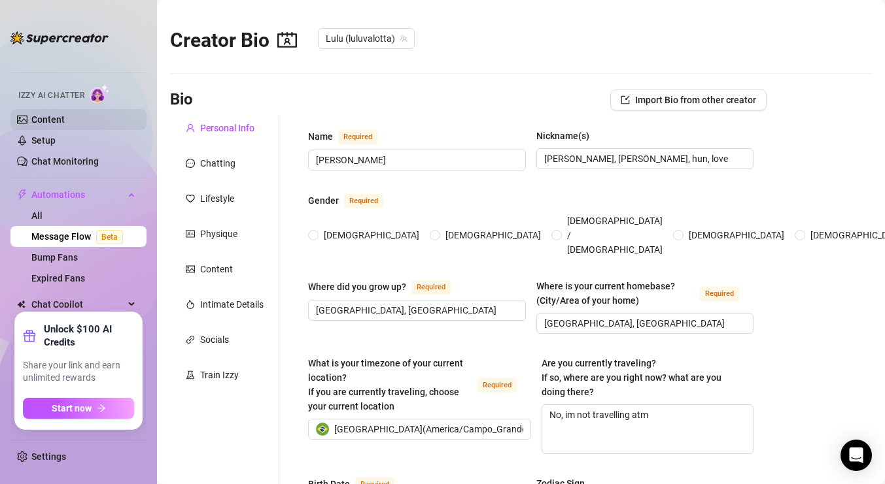
radio input "true"
type input "[DATE]"
click at [56, 124] on link "Content" at bounding box center [47, 119] width 33 height 10
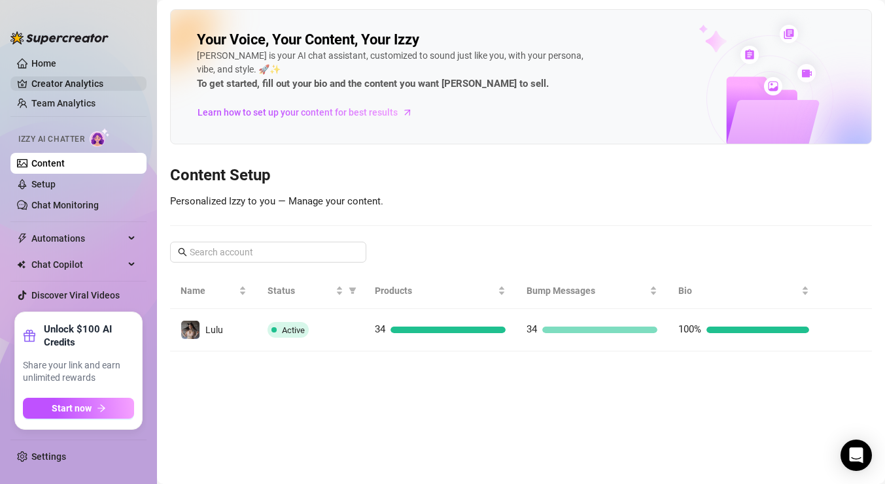
click at [91, 85] on link "Creator Analytics" at bounding box center [83, 83] width 105 height 21
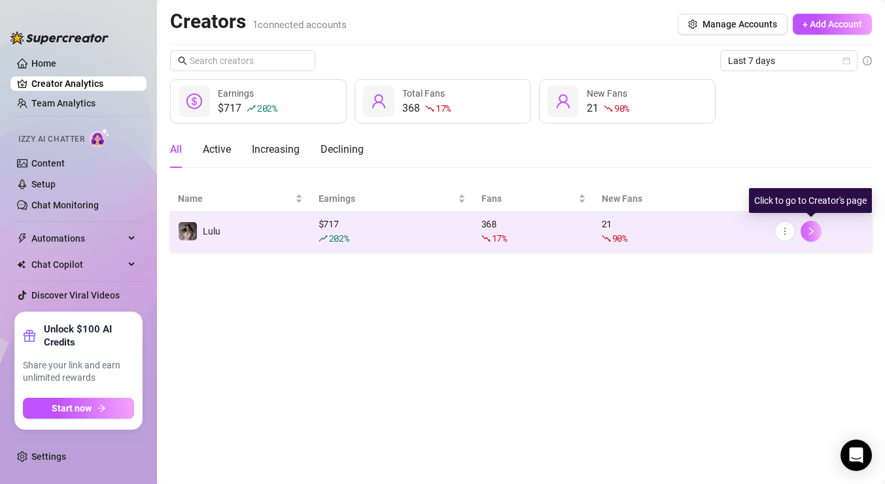
click at [811, 227] on icon "right" at bounding box center [810, 231] width 9 height 9
